Goal: Task Accomplishment & Management: Use online tool/utility

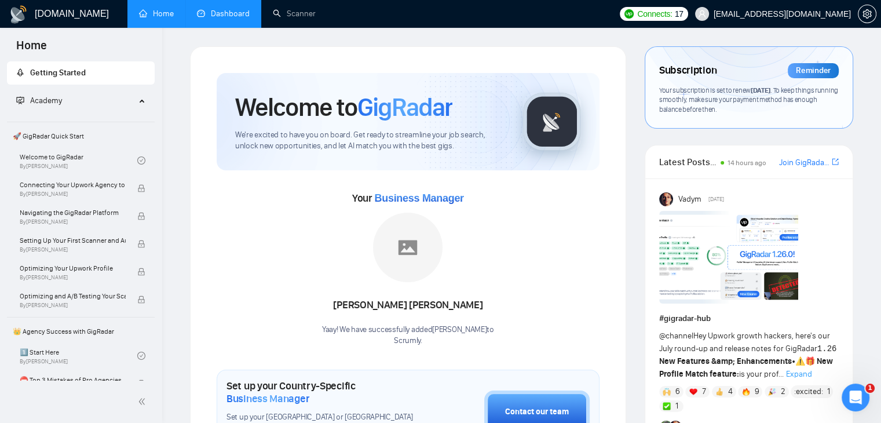
click at [236, 16] on link "Dashboard" at bounding box center [223, 14] width 53 height 10
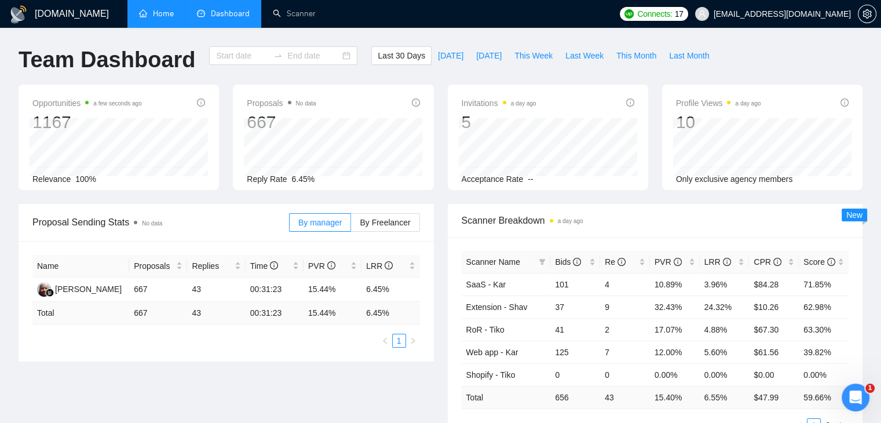
type input "[DATE]"
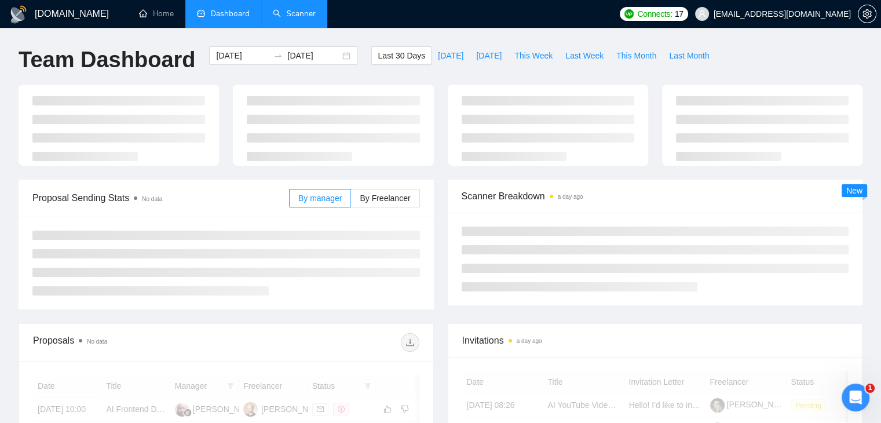
click at [290, 9] on link "Scanner" at bounding box center [294, 14] width 43 height 10
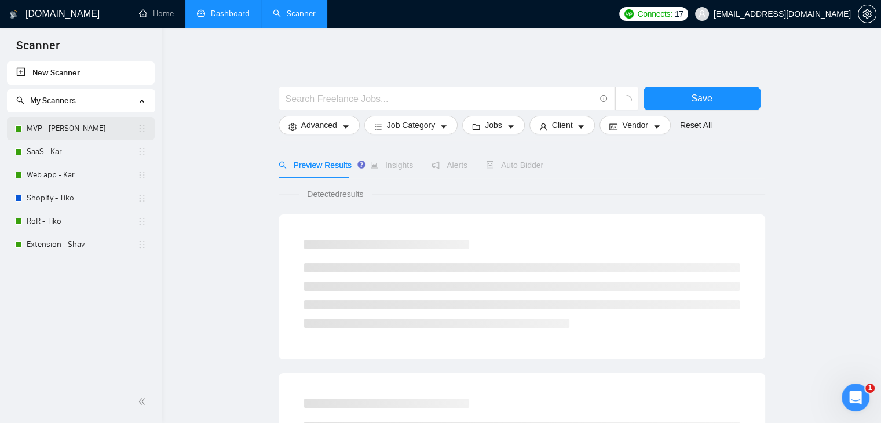
click at [72, 131] on link "MVP - [PERSON_NAME]" at bounding box center [82, 128] width 111 height 23
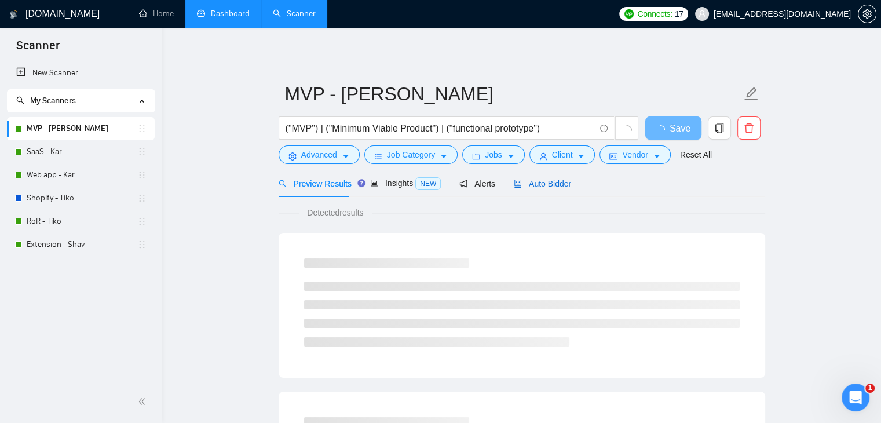
click at [533, 182] on span "Auto Bidder" at bounding box center [542, 183] width 57 height 9
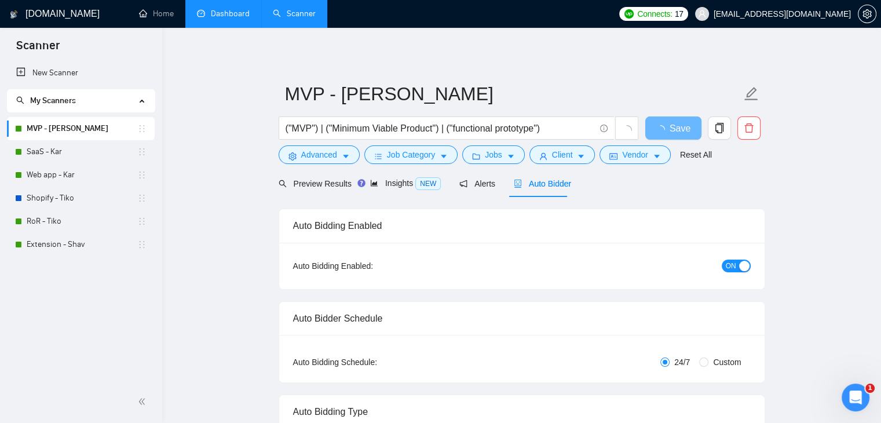
checkbox input "true"
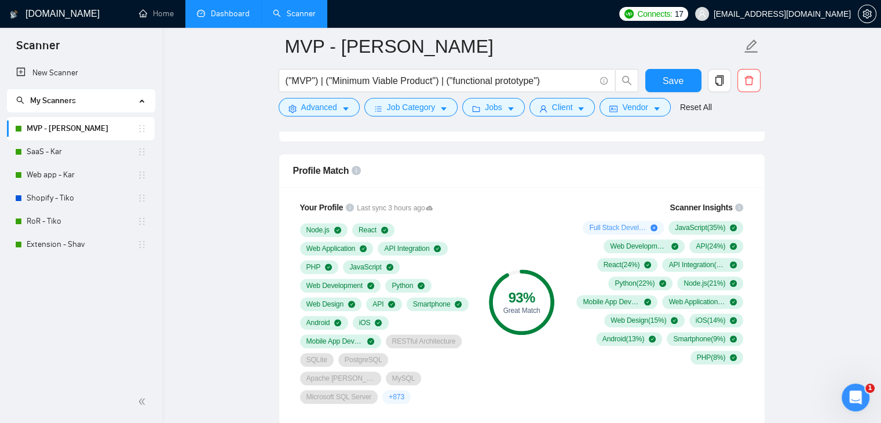
scroll to position [811, 0]
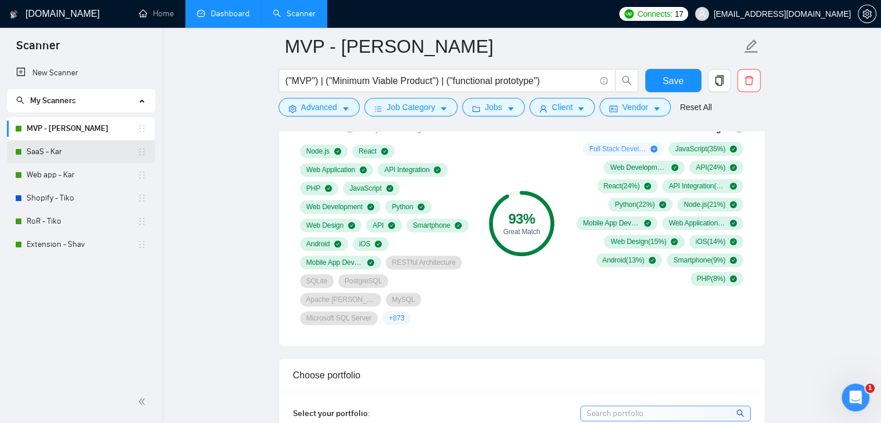
click at [104, 152] on link "SaaS - Kar" at bounding box center [82, 151] width 111 height 23
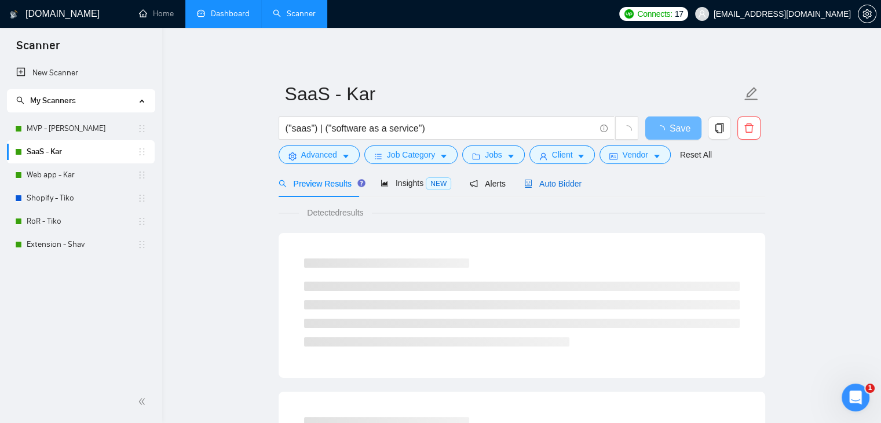
click at [545, 182] on span "Auto Bidder" at bounding box center [552, 183] width 57 height 9
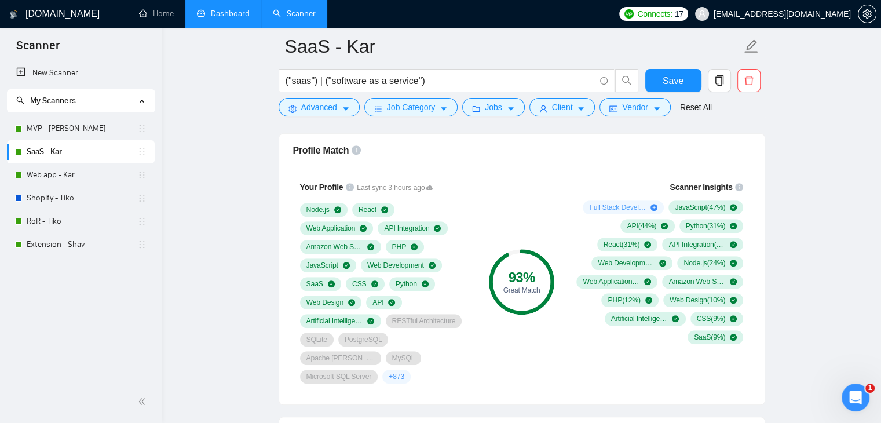
scroll to position [753, 0]
click at [114, 178] on link "Web app - Kar" at bounding box center [82, 174] width 111 height 23
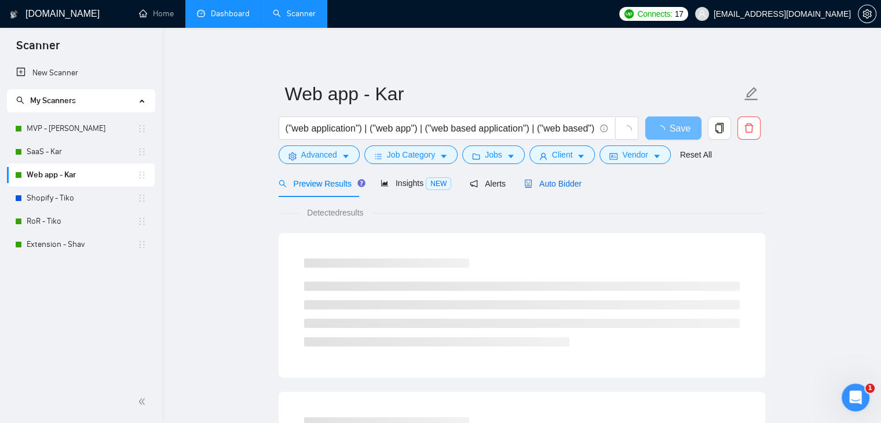
click at [538, 181] on span "Auto Bidder" at bounding box center [552, 183] width 57 height 9
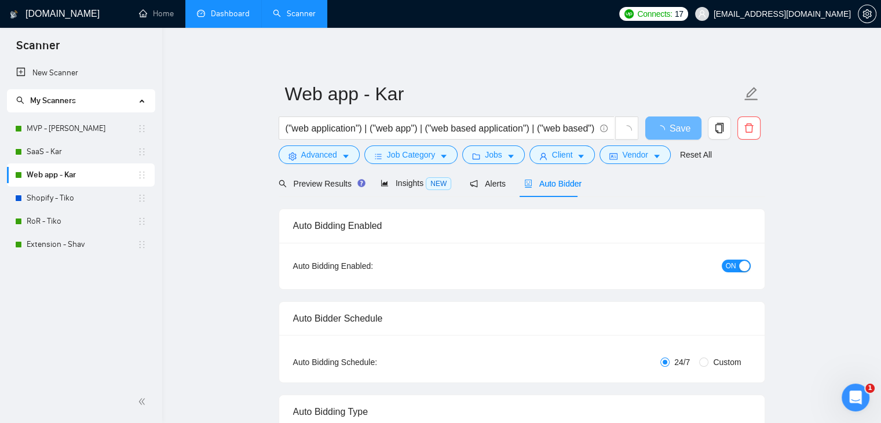
checkbox input "true"
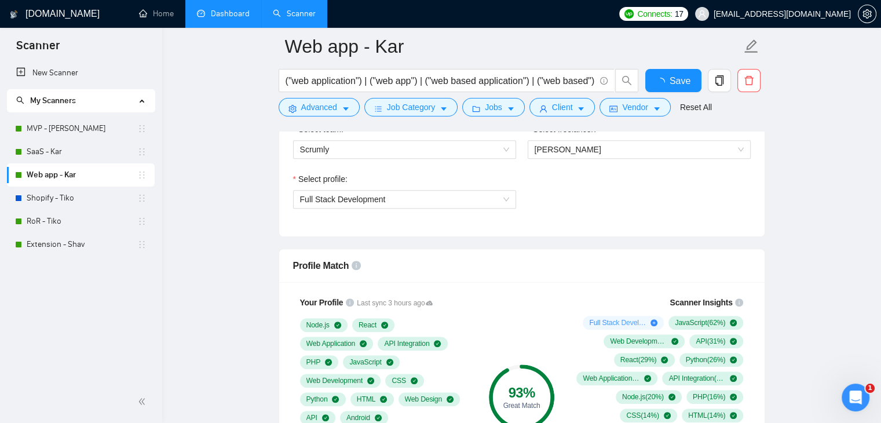
scroll to position [753, 0]
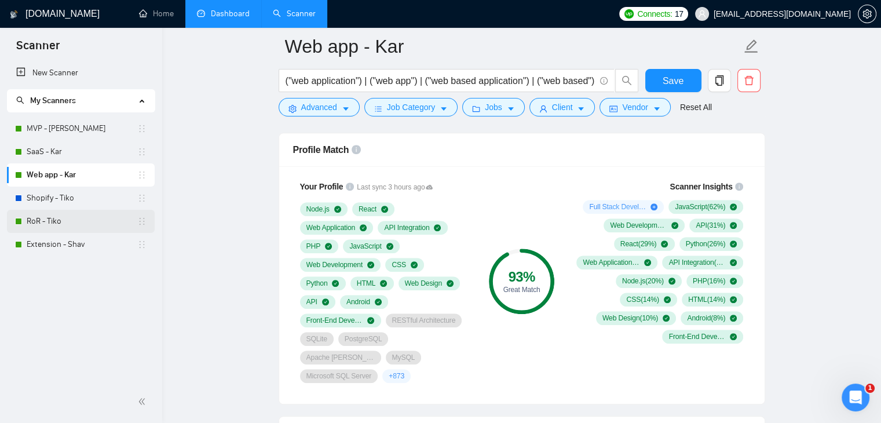
click at [81, 218] on link "RoR - Tiko" at bounding box center [82, 221] width 111 height 23
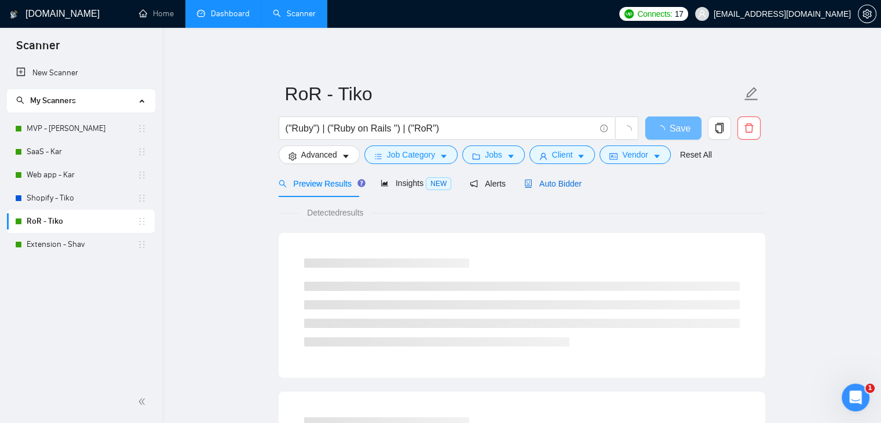
click at [551, 185] on span "Auto Bidder" at bounding box center [552, 183] width 57 height 9
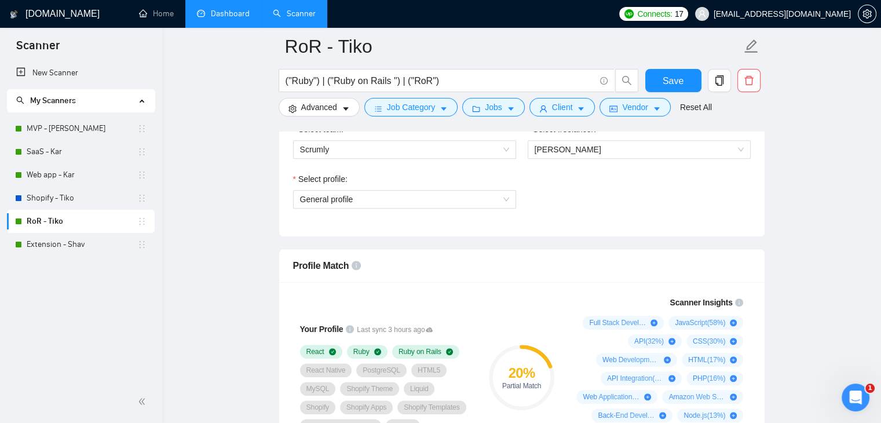
scroll to position [753, 0]
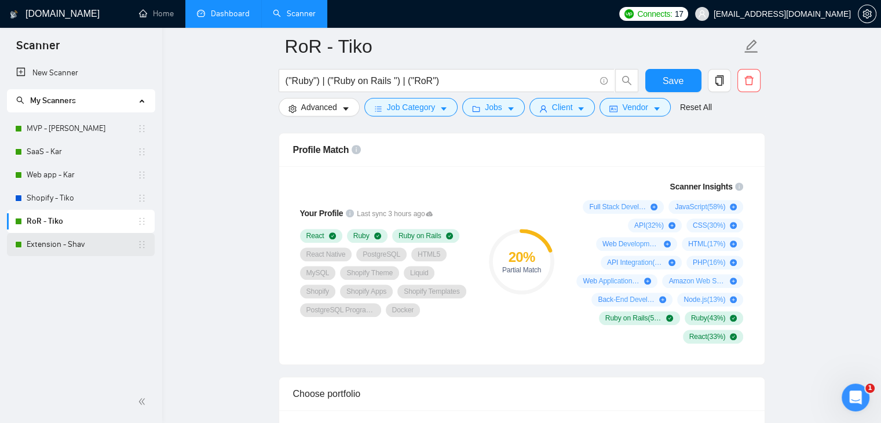
click at [58, 243] on link "Extension - Shav" at bounding box center [82, 244] width 111 height 23
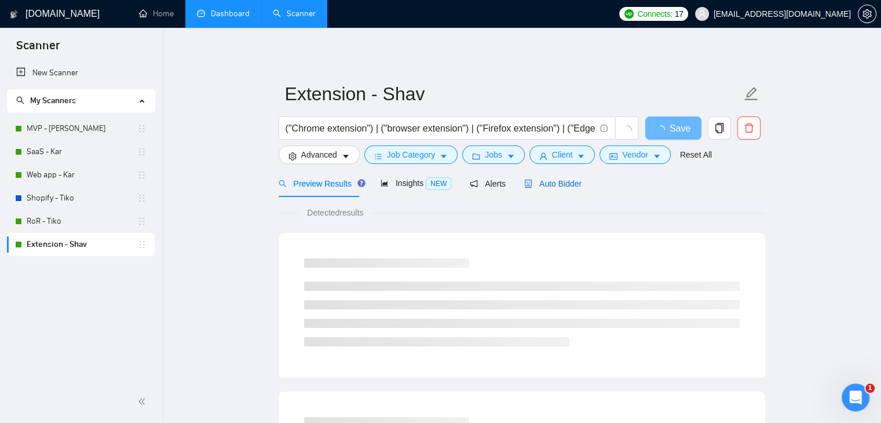
click at [546, 183] on span "Auto Bidder" at bounding box center [552, 183] width 57 height 9
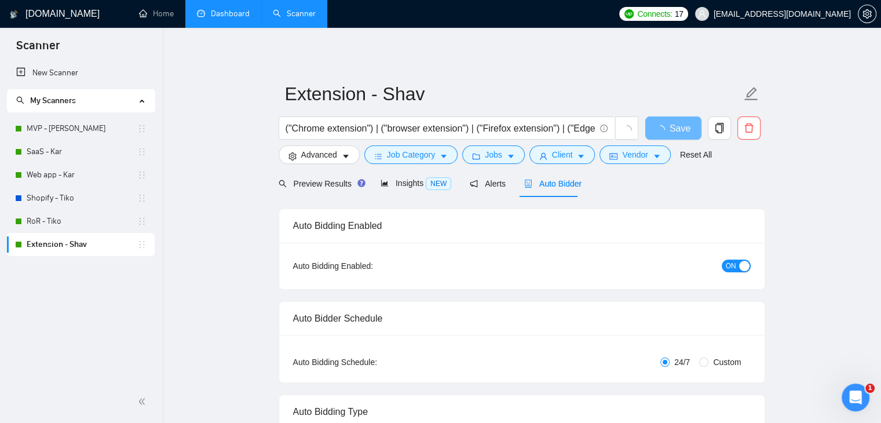
checkbox input "true"
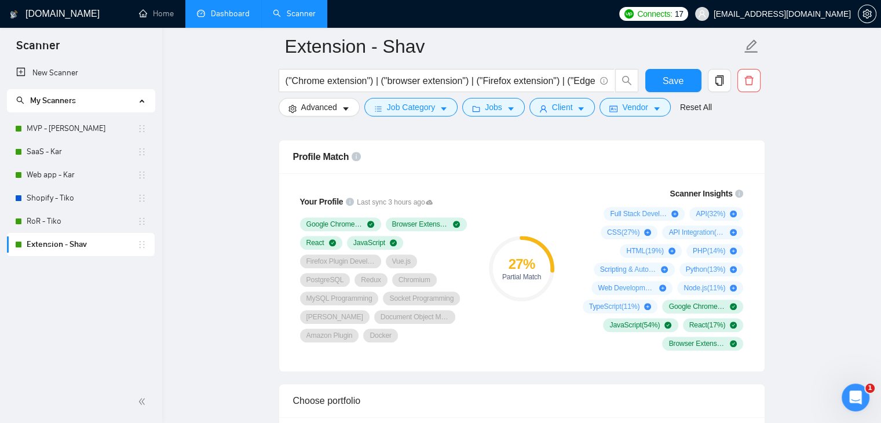
scroll to position [753, 0]
